Goal: Check status: Check status

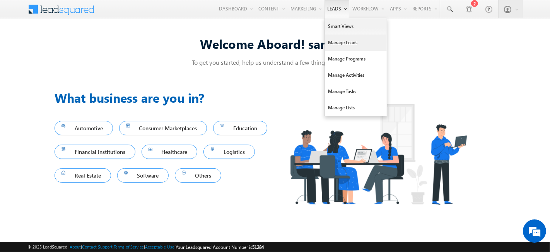
click at [332, 47] on link "Manage Leads" at bounding box center [356, 42] width 62 height 16
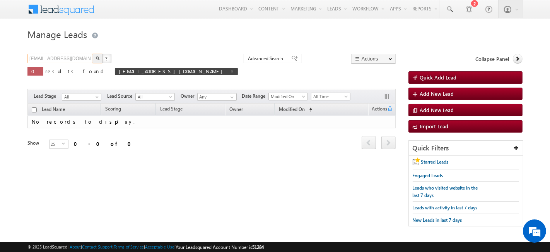
drag, startPoint x: 70, startPoint y: 59, endPoint x: 21, endPoint y: 62, distance: 50.0
click at [21, 62] on body "Menu [PERSON_NAME] samee [DOMAIN_NAME] tal+s tg@up grad. com" at bounding box center [275, 117] width 550 height 234
type input "7211111111"
click at [92, 54] on button "button" at bounding box center [97, 58] width 10 height 9
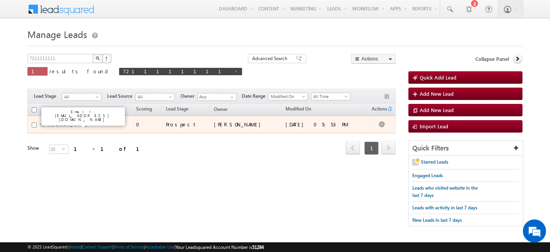
click at [63, 123] on link "[PERSON_NAME]" at bounding box center [68, 124] width 35 height 6
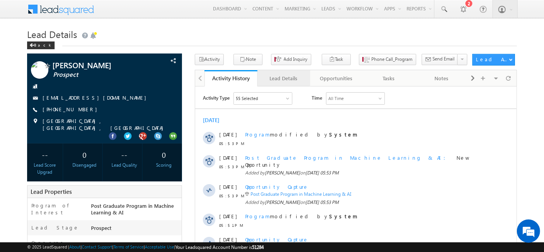
click at [283, 76] on div "Lead Details" at bounding box center [283, 78] width 39 height 9
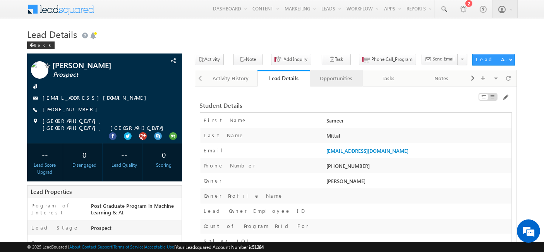
click at [330, 77] on div "Opportunities" at bounding box center [335, 78] width 39 height 9
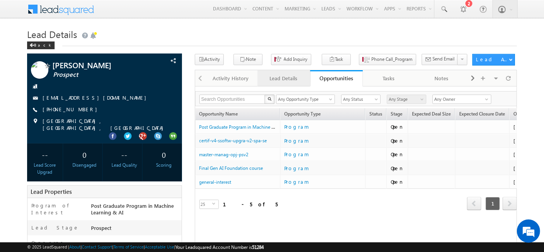
click at [264, 74] on div "Lead Details" at bounding box center [283, 78] width 39 height 9
